Goal: Information Seeking & Learning: Learn about a topic

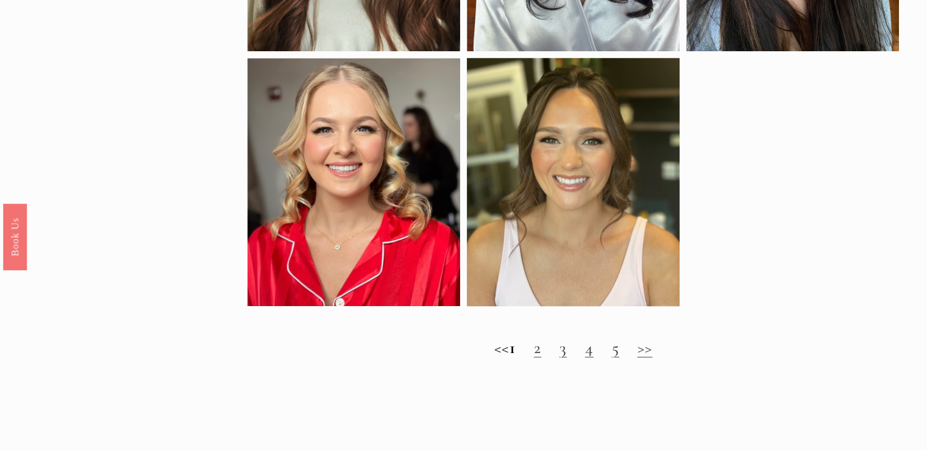
scroll to position [1192, 0]
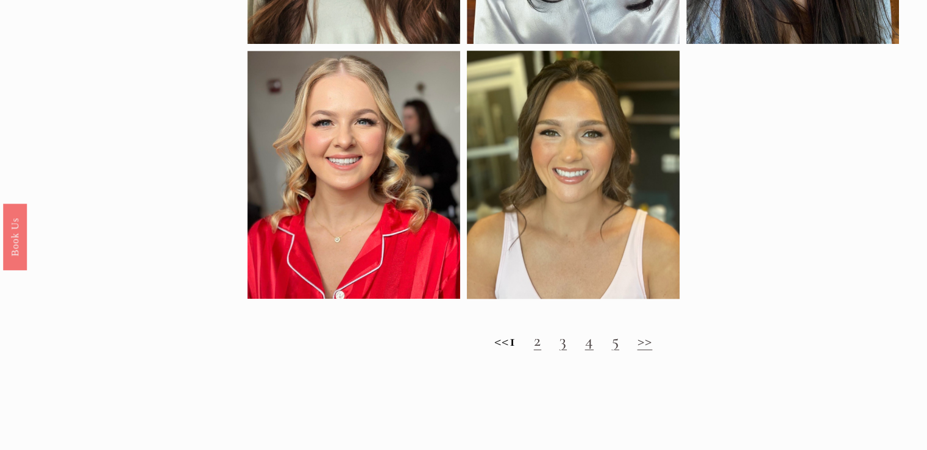
click at [541, 350] on link "2" at bounding box center [537, 340] width 7 height 21
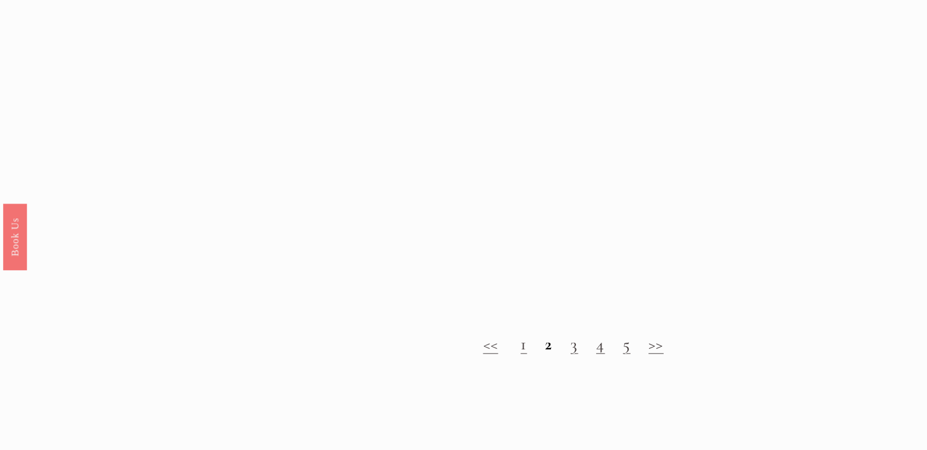
scroll to position [1099, 0]
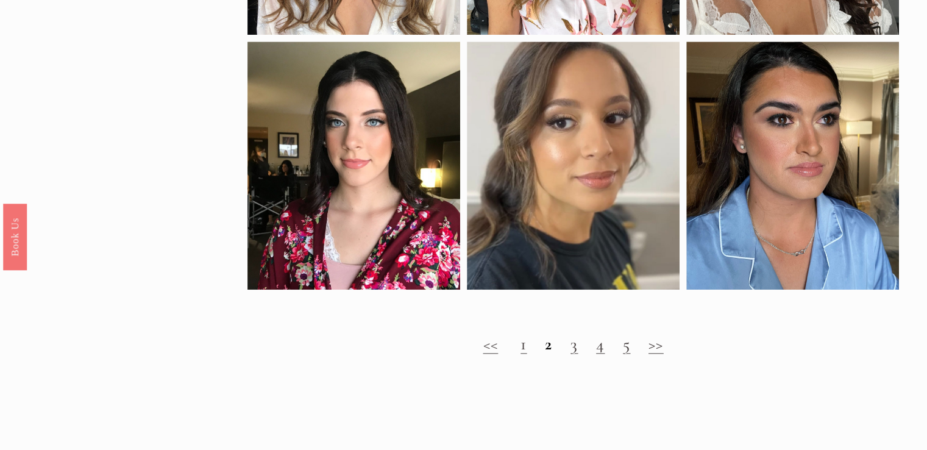
click at [576, 354] on link "3" at bounding box center [573, 343] width 7 height 21
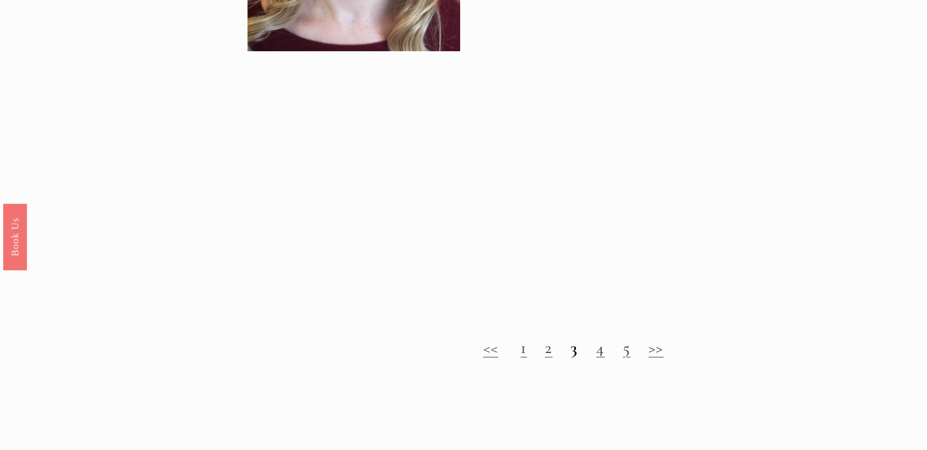
scroll to position [1160, 0]
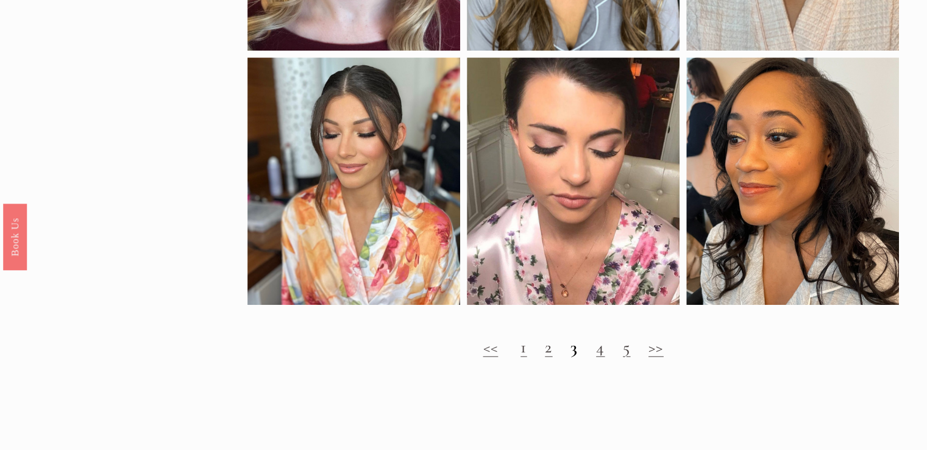
click at [602, 357] on link "4" at bounding box center [600, 346] width 9 height 21
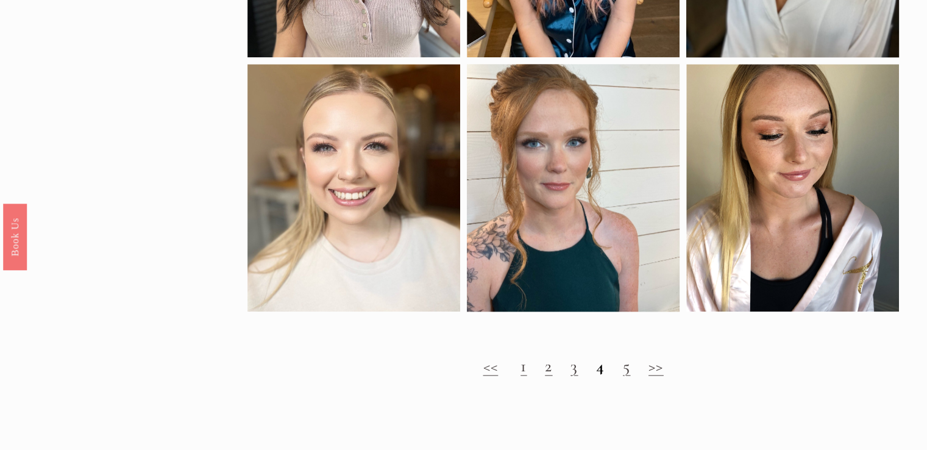
scroll to position [1209, 0]
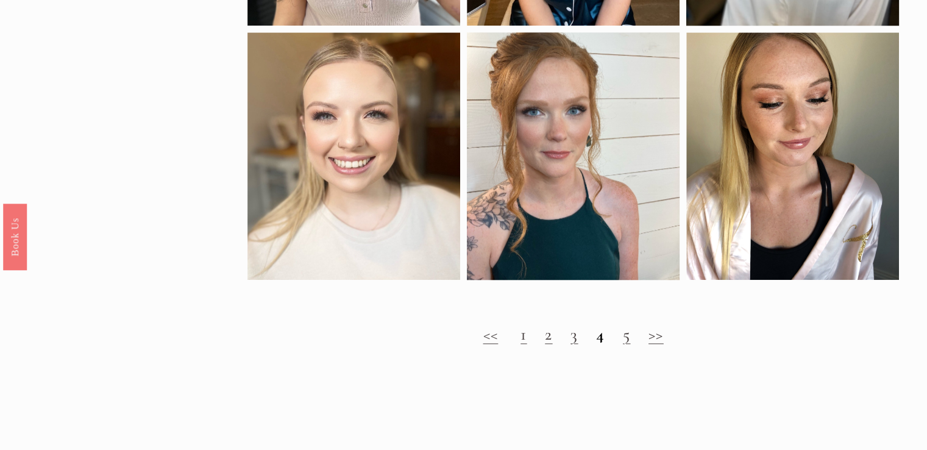
click at [629, 344] on link "5" at bounding box center [626, 334] width 7 height 21
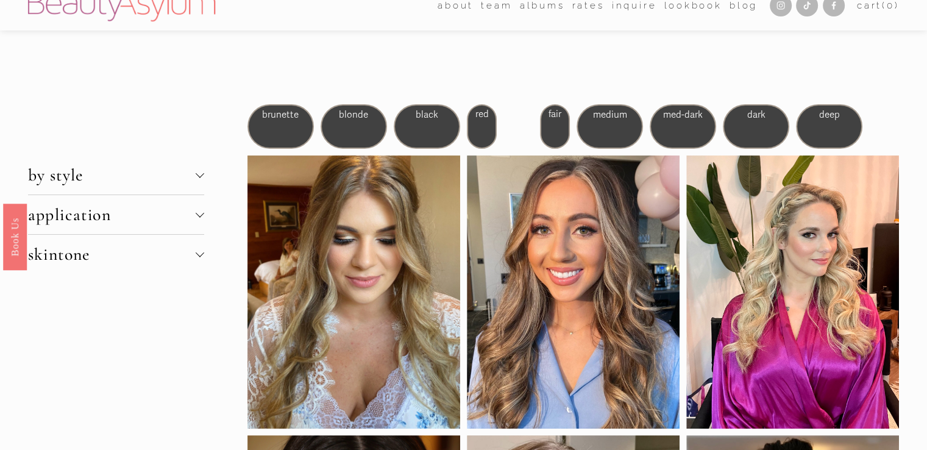
drag, startPoint x: 358, startPoint y: 124, endPoint x: 355, endPoint y: 115, distance: 9.6
click at [355, 115] on div "blonde" at bounding box center [354, 126] width 66 height 44
click at [355, 115] on span "blonde" at bounding box center [353, 114] width 29 height 11
click at [328, 130] on div "blonde" at bounding box center [354, 126] width 66 height 44
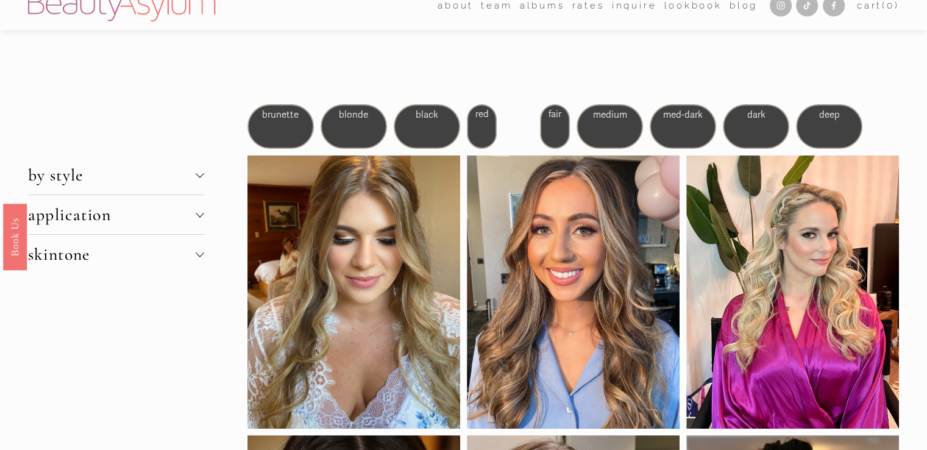
click at [196, 179] on div at bounding box center [200, 175] width 9 height 9
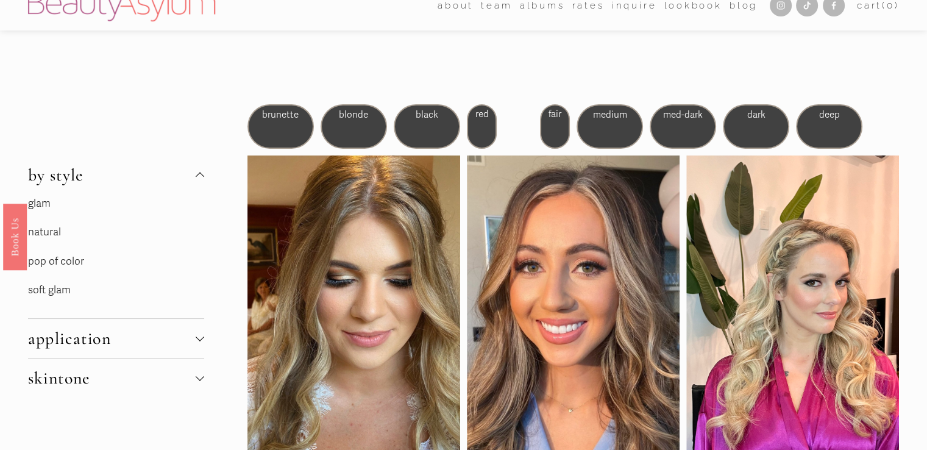
click at [41, 205] on link "glam" at bounding box center [39, 203] width 23 height 13
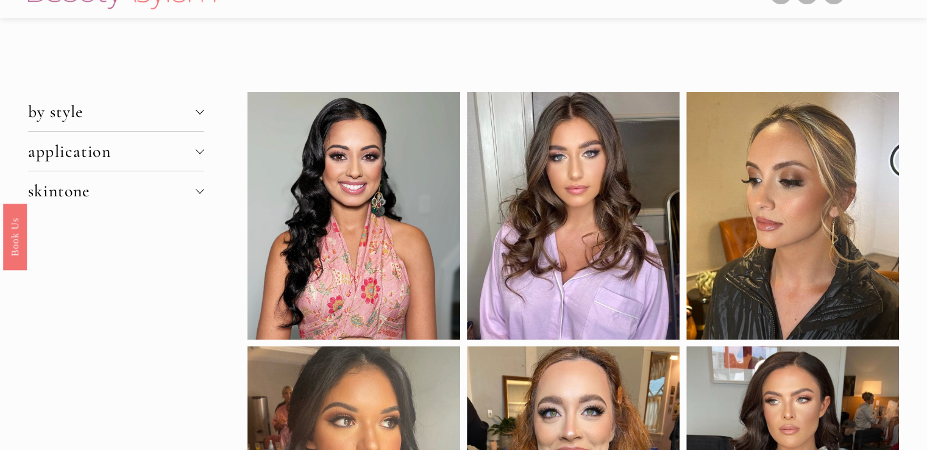
scroll to position [30, 0]
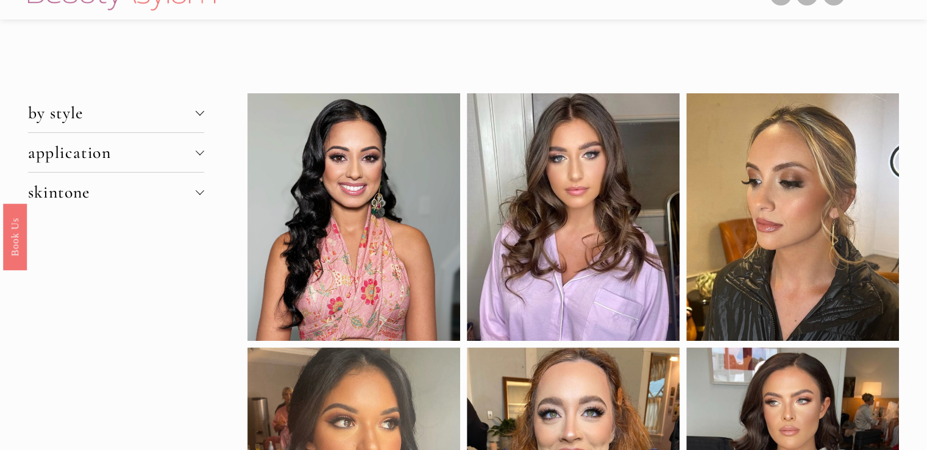
click at [195, 106] on span "by style" at bounding box center [112, 112] width 168 height 21
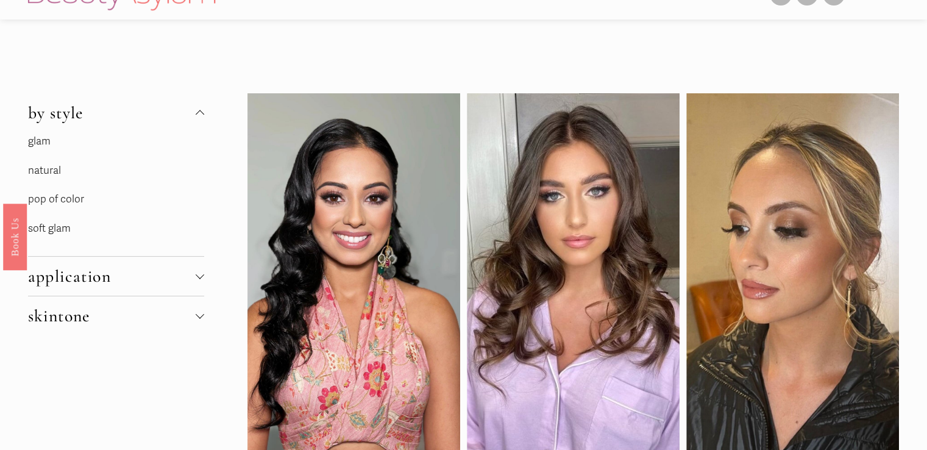
click at [47, 172] on link "natural" at bounding box center [44, 170] width 33 height 13
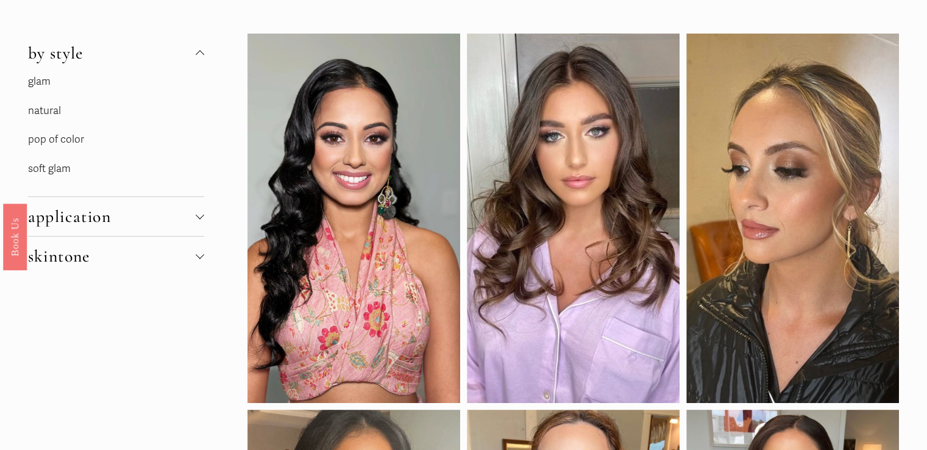
scroll to position [91, 0]
